Goal: Transaction & Acquisition: Purchase product/service

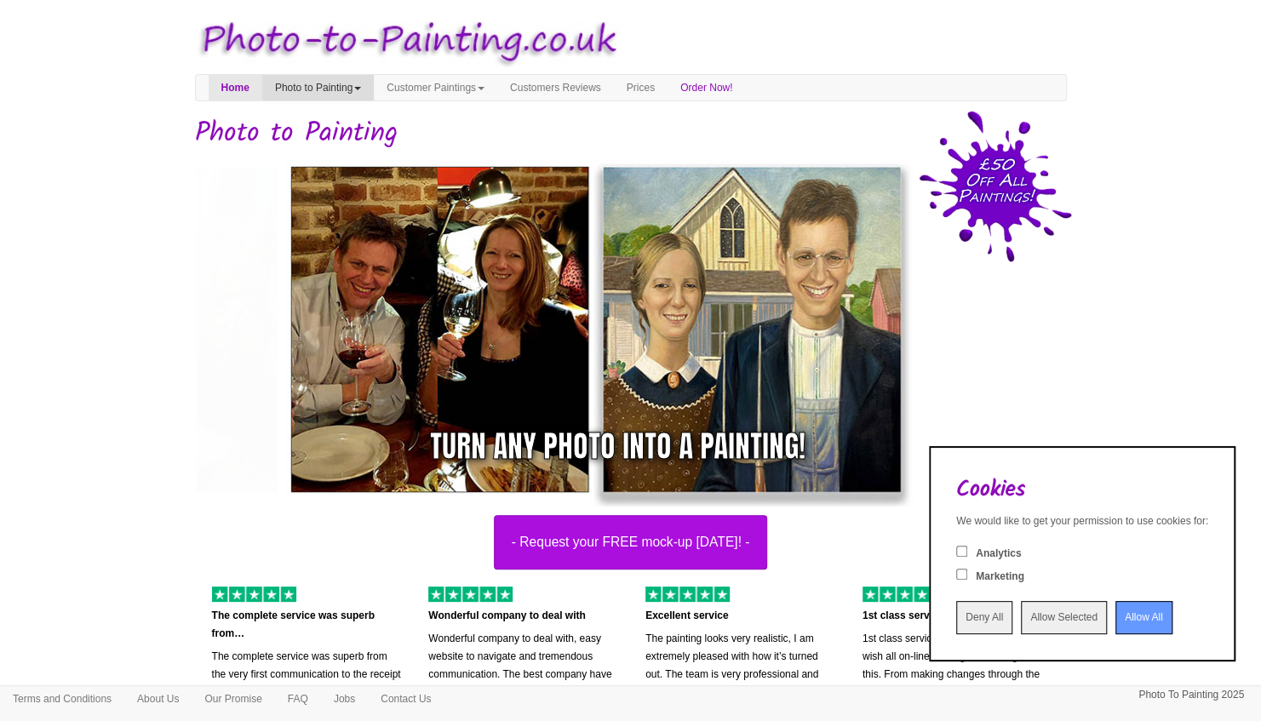
click at [358, 87] on link "Photo to Painting" at bounding box center [318, 88] width 112 height 26
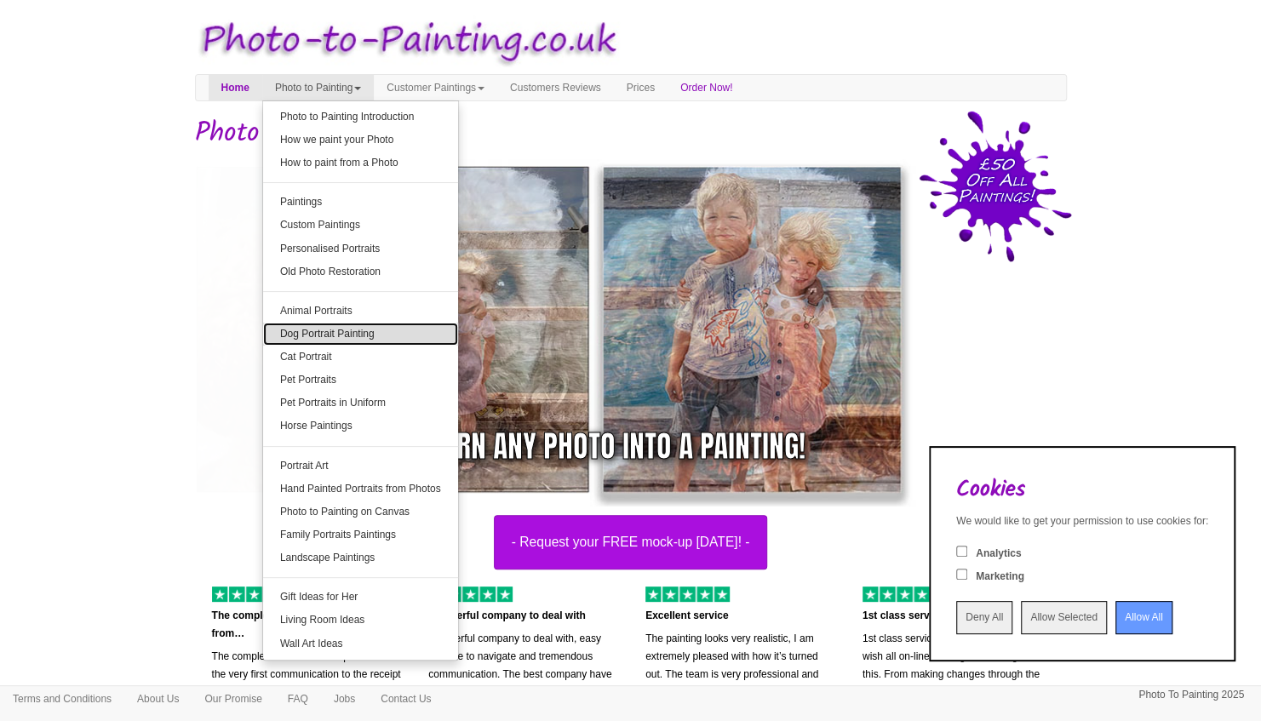
click at [347, 330] on link "Dog Portrait Painting" at bounding box center [360, 334] width 195 height 23
